Goal: Entertainment & Leisure: Consume media (video, audio)

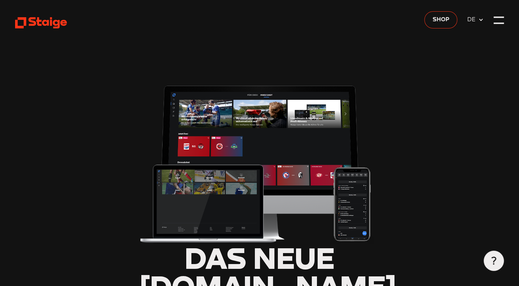
type input "0.8"
click at [53, 21] on icon at bounding box center [41, 22] width 52 height 13
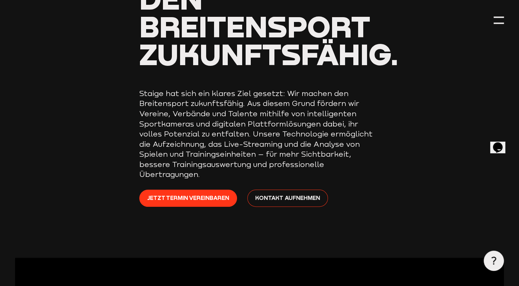
scroll to position [69, 0]
